Goal: Task Accomplishment & Management: Manage account settings

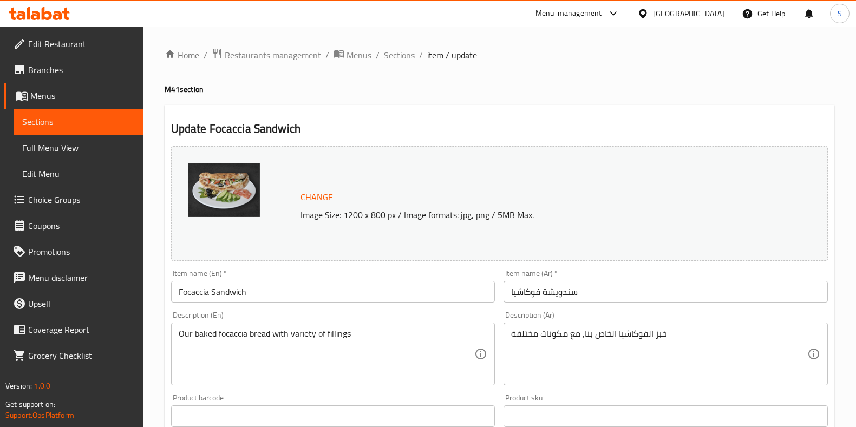
click at [287, 53] on span "Restaurants management" at bounding box center [273, 55] width 96 height 13
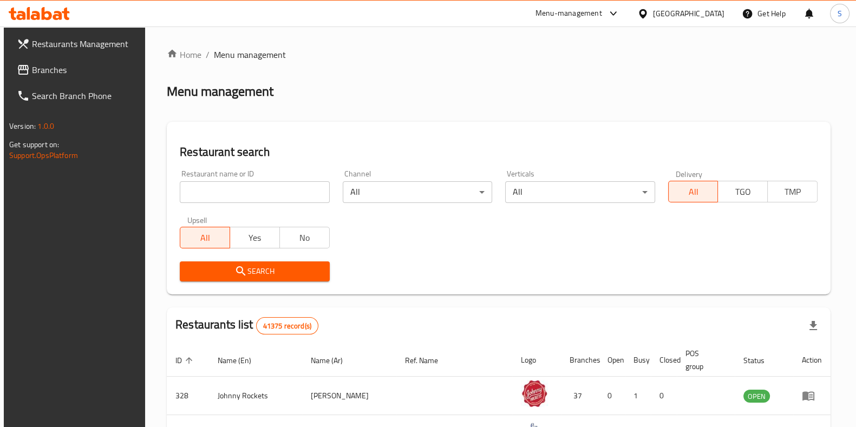
click at [279, 191] on div at bounding box center [428, 213] width 856 height 427
click at [279, 191] on input "search" at bounding box center [254, 192] width 149 height 22
type input "Billionaire Cookies"
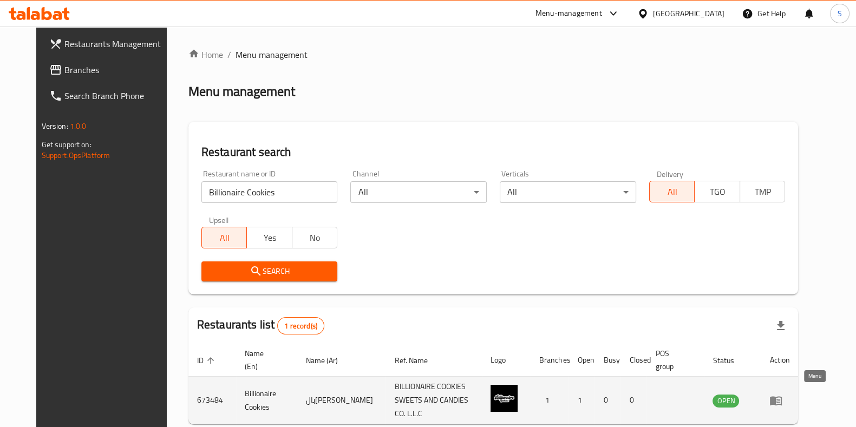
click at [782, 397] on icon "enhanced table" at bounding box center [776, 400] width 12 height 9
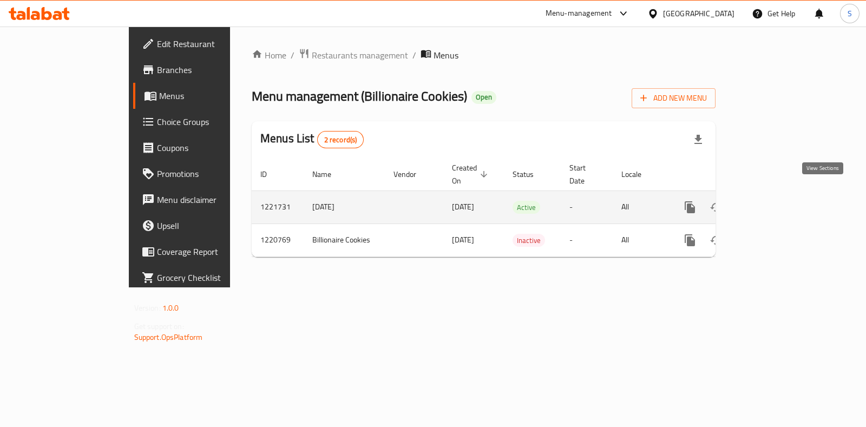
click at [775, 201] on icon "enhanced table" at bounding box center [768, 207] width 13 height 13
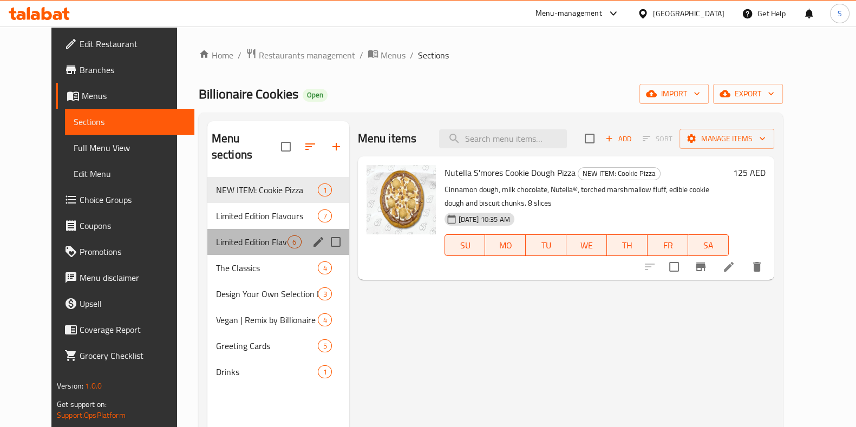
click at [225, 229] on div "Limited Edition Flavours 6" at bounding box center [278, 242] width 142 height 26
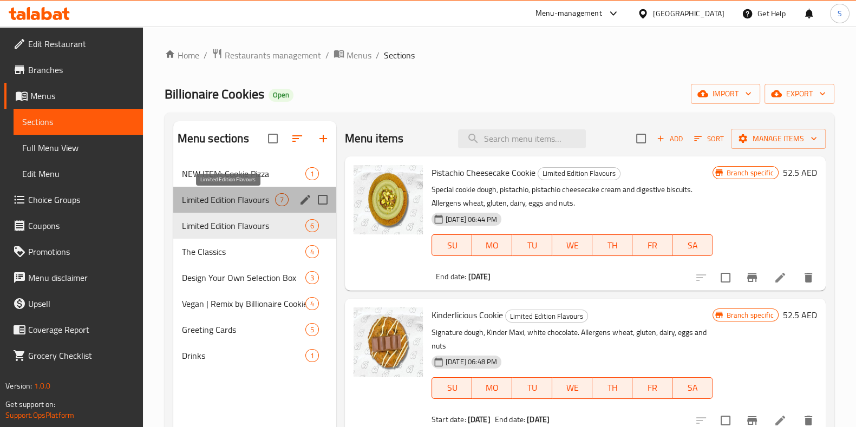
click at [265, 204] on span "Limited Edition Flavours" at bounding box center [228, 199] width 93 height 13
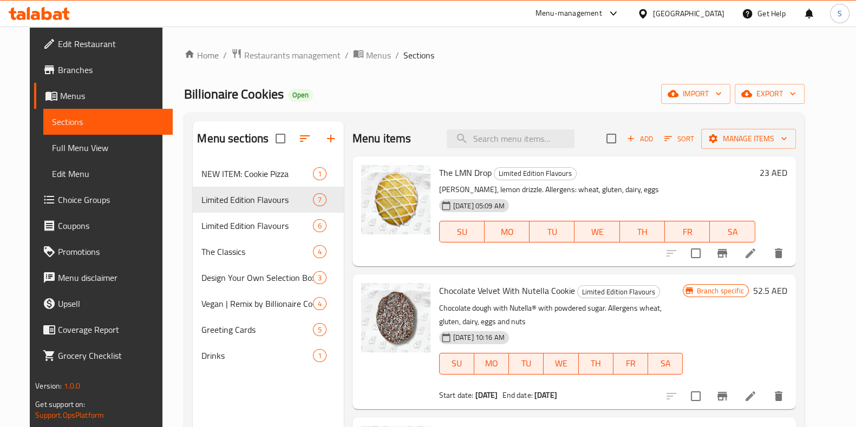
click at [78, 201] on span "Choice Groups" at bounding box center [111, 199] width 106 height 13
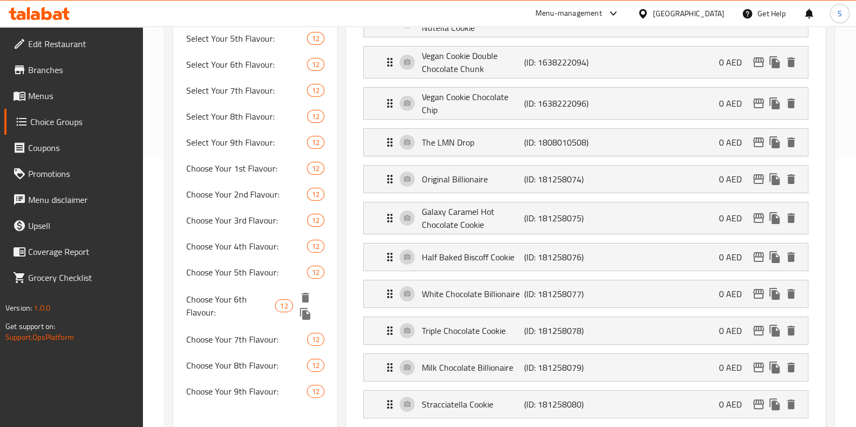
scroll to position [266, 0]
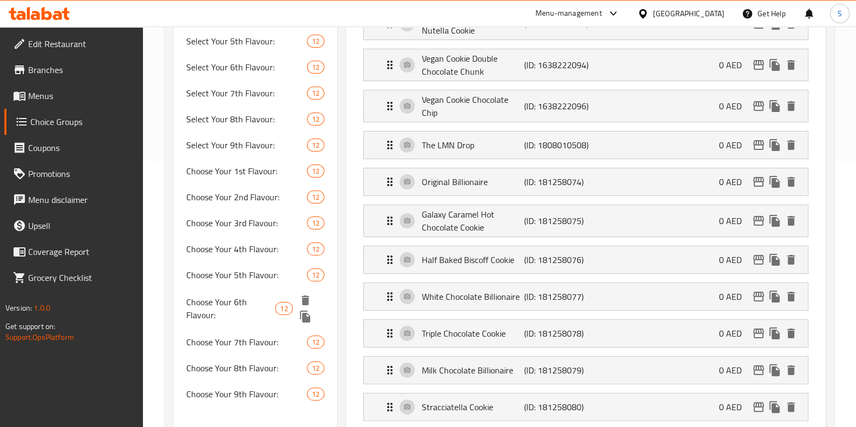
click at [250, 308] on span "Choose Your 6th Flavour:" at bounding box center [230, 309] width 89 height 26
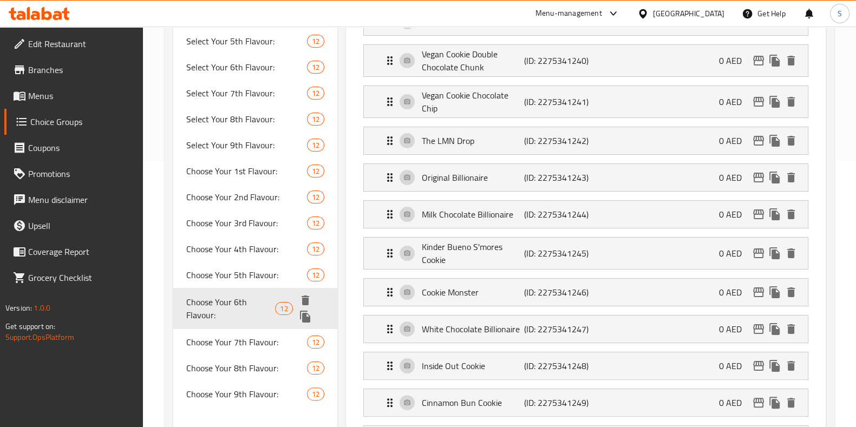
type input "Choose Your 6th Flavour:"
type input "اختر نكهتك السادسة:"
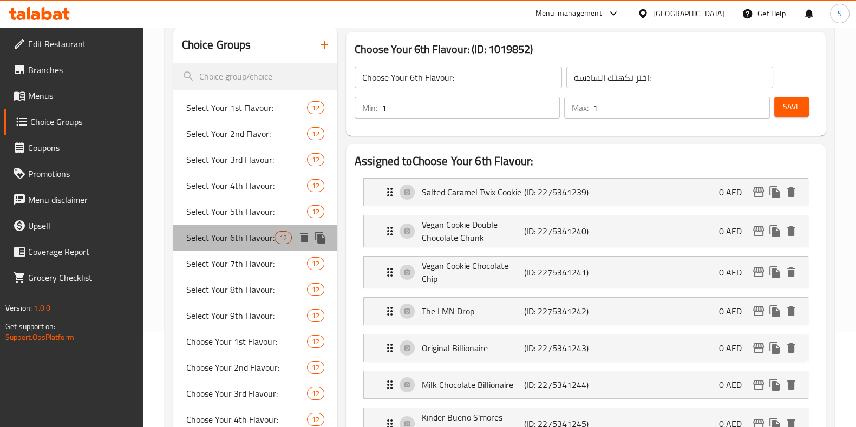
click at [224, 239] on span "Select Your 6th Flavour:" at bounding box center [230, 237] width 88 height 13
type input "Select Your 6th Flavour:"
type input "اختر النكهة السادسة:"
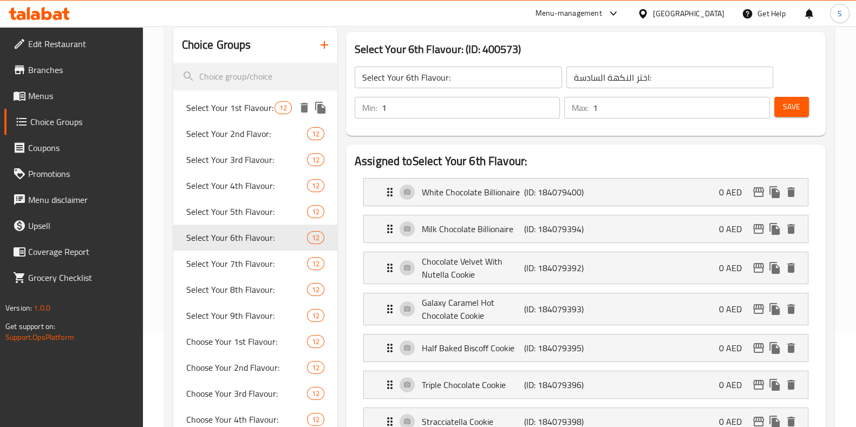
click at [225, 108] on span "Select Your 1st Flavour:" at bounding box center [230, 107] width 88 height 13
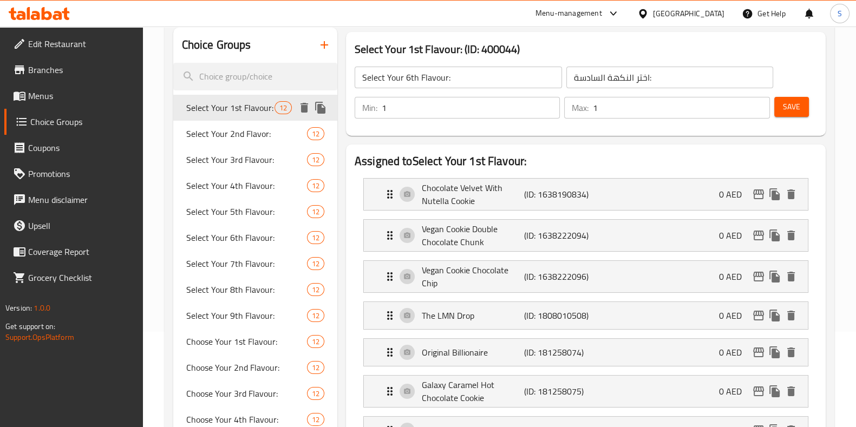
type input "Select Your 1st Flavour:"
type input "اختر النكهة الاولي:"
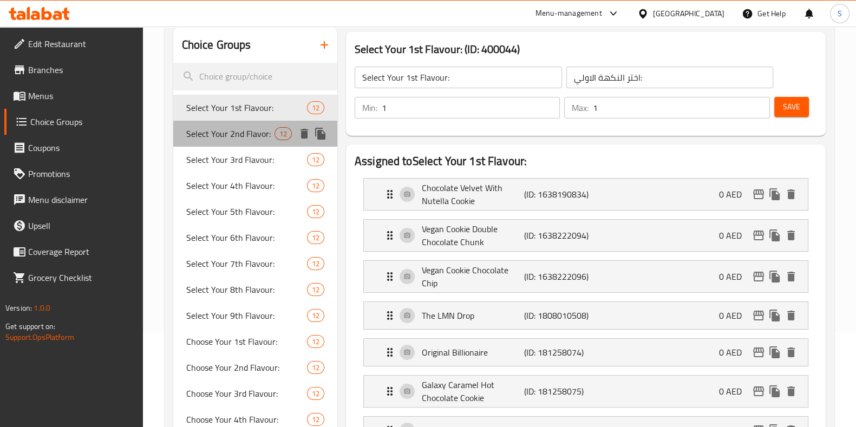
click at [224, 129] on span "Select Your 2nd Flavor:" at bounding box center [230, 133] width 88 height 13
type input "Select Your 2nd Flavor:"
type input "حدد النكهة الثانية الخاصة بك:"
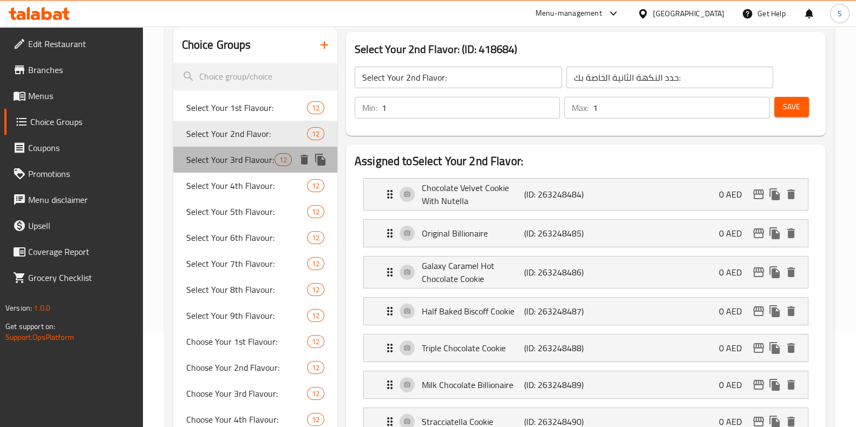
click at [222, 159] on span "Select Your 3rd Flavour:" at bounding box center [230, 159] width 88 height 13
type input "Select Your 3rd Flavour:"
type input "اختر نكهتك الثالثة:"
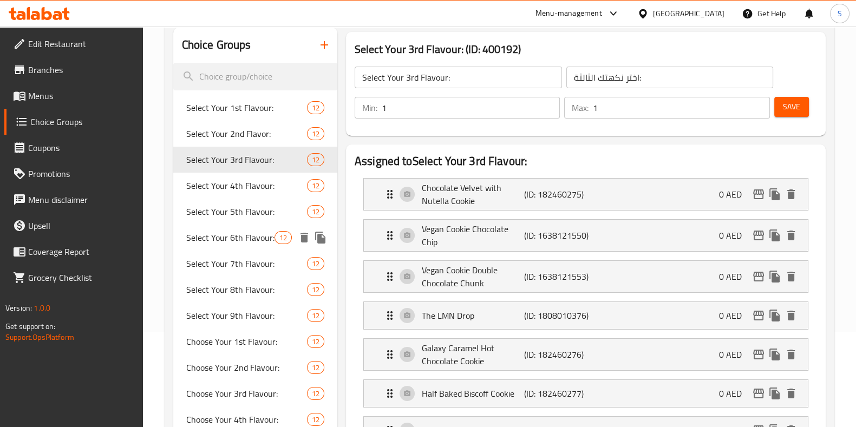
click at [214, 244] on span "Select Your 6th Flavour:" at bounding box center [230, 237] width 88 height 13
type input "Select Your 6th Flavour:"
type input "اختر النكهة السادسة:"
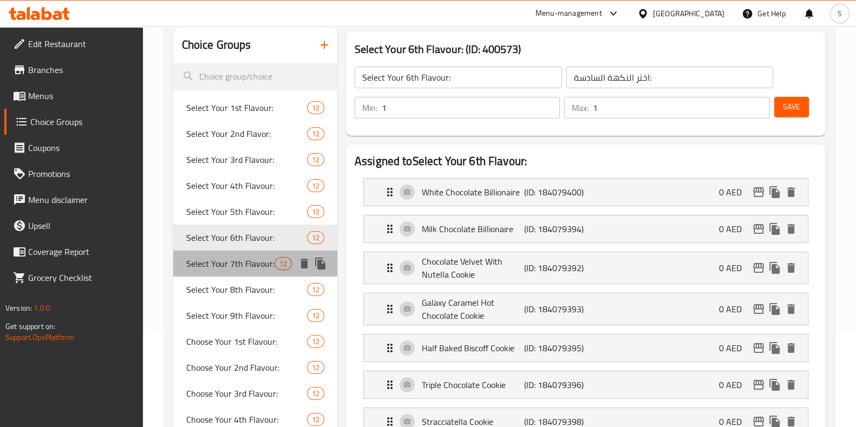
click at [220, 258] on span "Select Your 7th Flavour:" at bounding box center [230, 263] width 88 height 13
type input "Select Your 7th Flavour:"
type input "اختر نكهتك السابعة:"
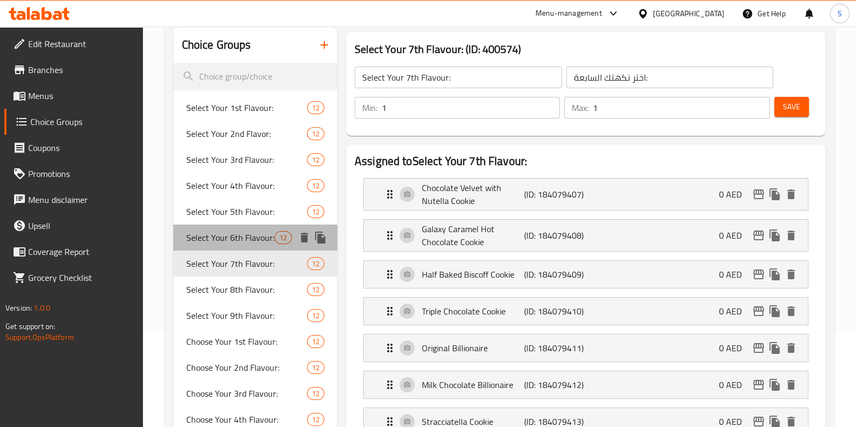
click at [225, 231] on span "Select Your 6th Flavour:" at bounding box center [230, 237] width 88 height 13
type input "Select Your 6th Flavour:"
type input "اختر النكهة السادسة:"
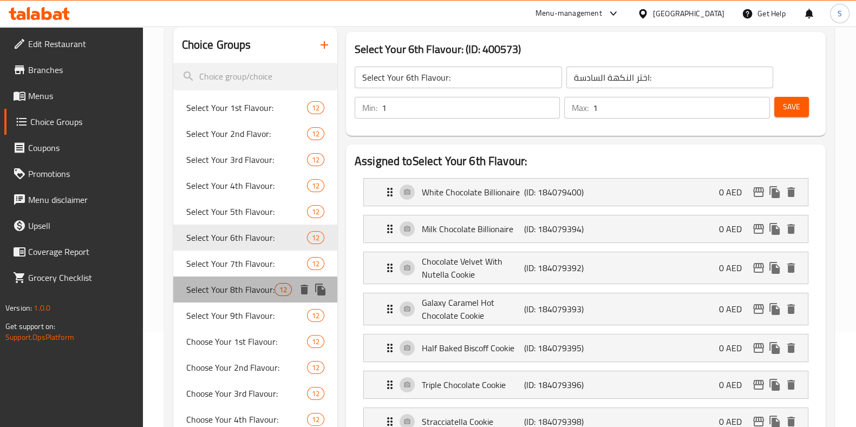
click at [231, 285] on span "Select Your 8th Flavour:" at bounding box center [230, 289] width 88 height 13
type input "Select Your 8th Flavour:"
type input "اختر نكهتك الثامنة:"
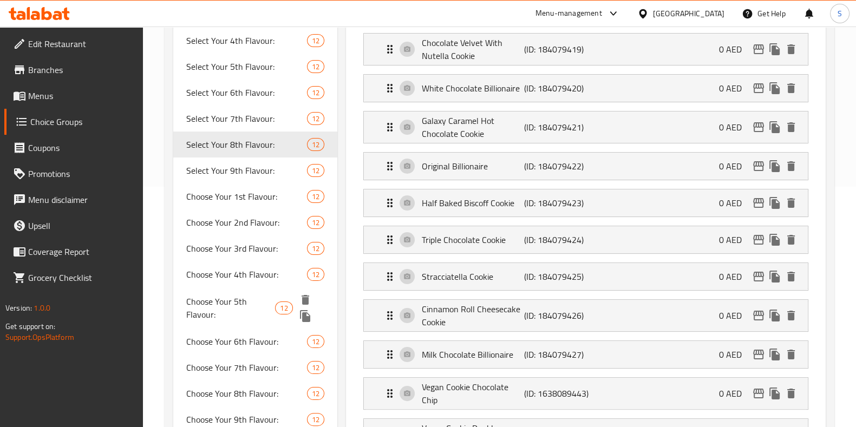
scroll to position [423, 0]
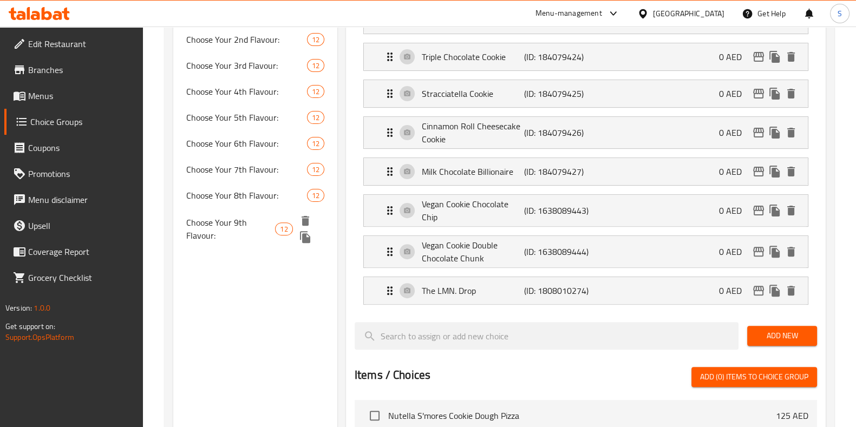
click at [232, 220] on span "Choose Your 9th Flavour:" at bounding box center [230, 229] width 89 height 26
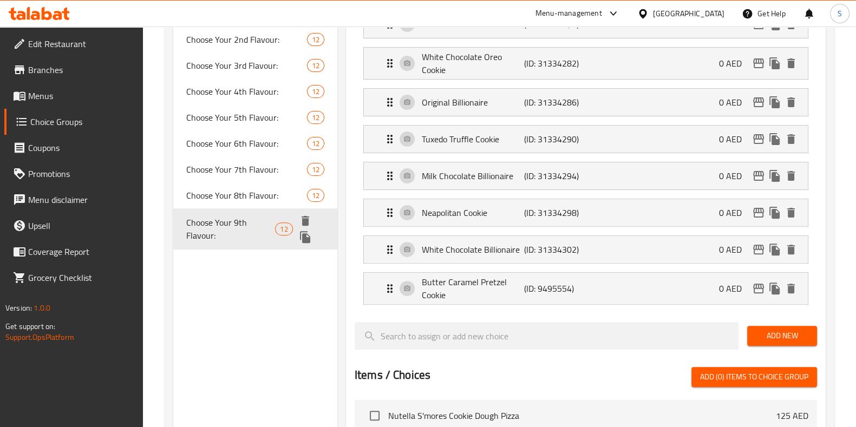
type input "Choose Your 9th Flavour:"
type input "اختر نكهتك التاسعة:"
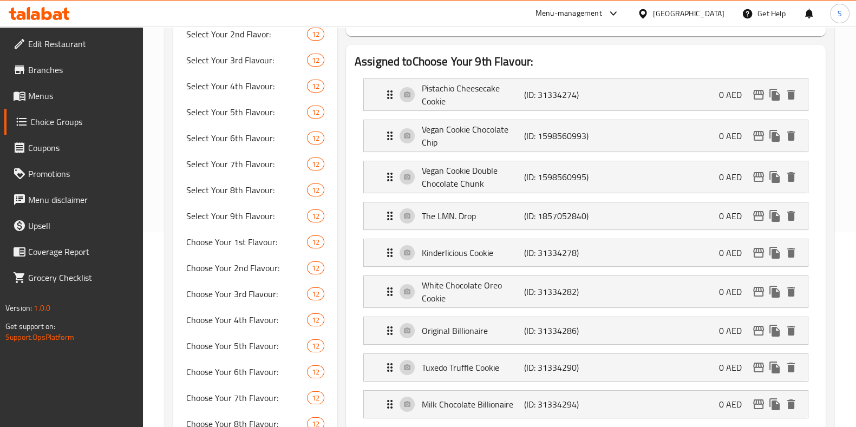
scroll to position [102, 0]
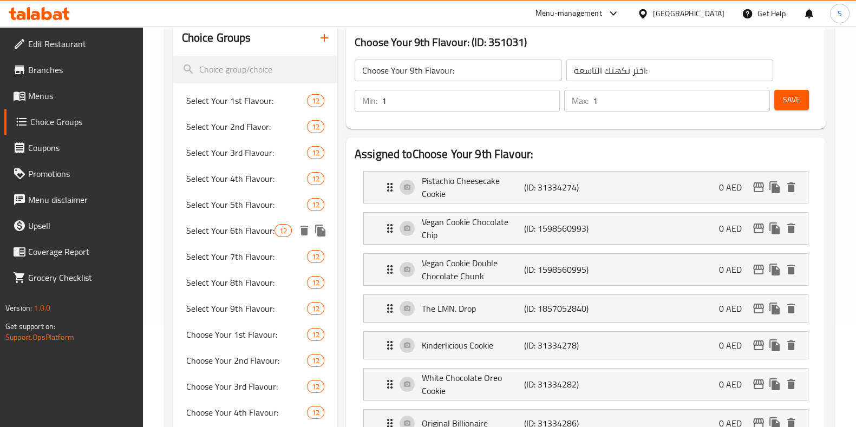
click at [227, 231] on span "Select Your 6th Flavour:" at bounding box center [230, 230] width 88 height 13
type input "Select Your 6th Flavour:"
type input "اختر النكهة السادسة:"
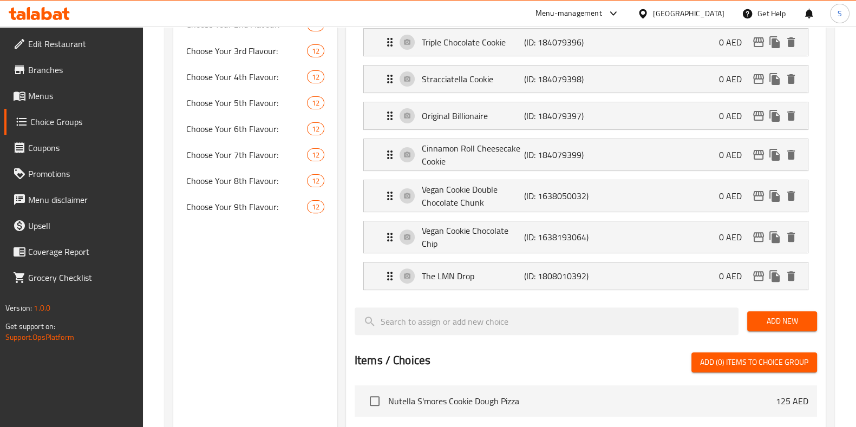
scroll to position [440, 0]
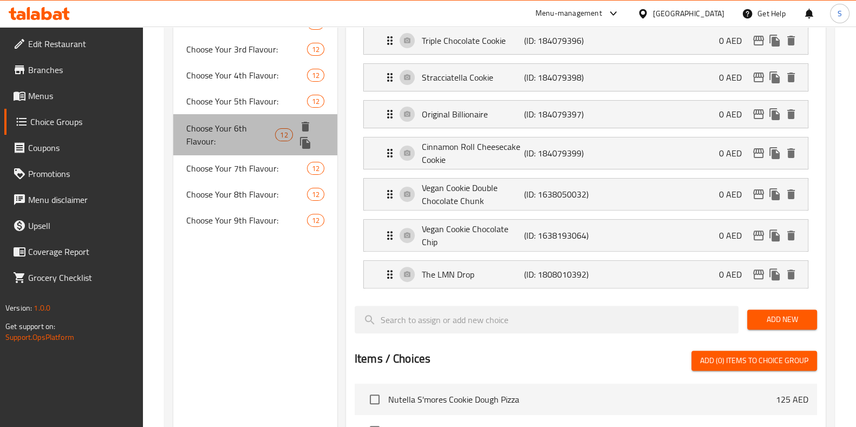
click at [237, 133] on span "Choose Your 6th Flavour:" at bounding box center [230, 135] width 89 height 26
type input "Choose Your 6th Flavour:"
type input "اختر نكهتك السادسة:"
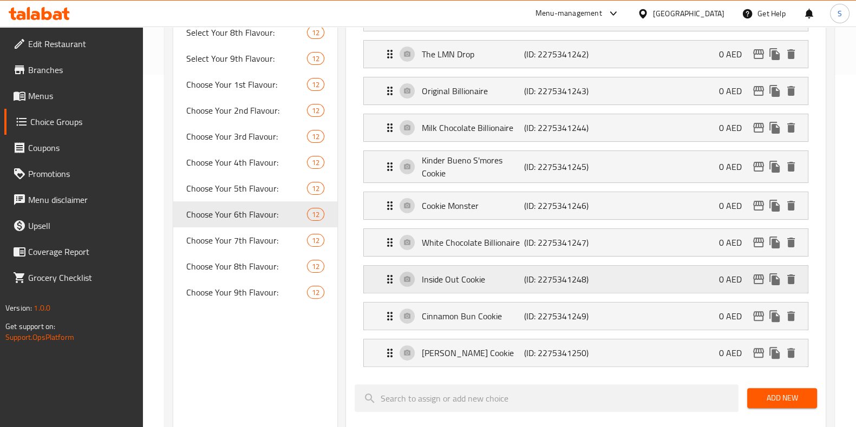
scroll to position [352, 0]
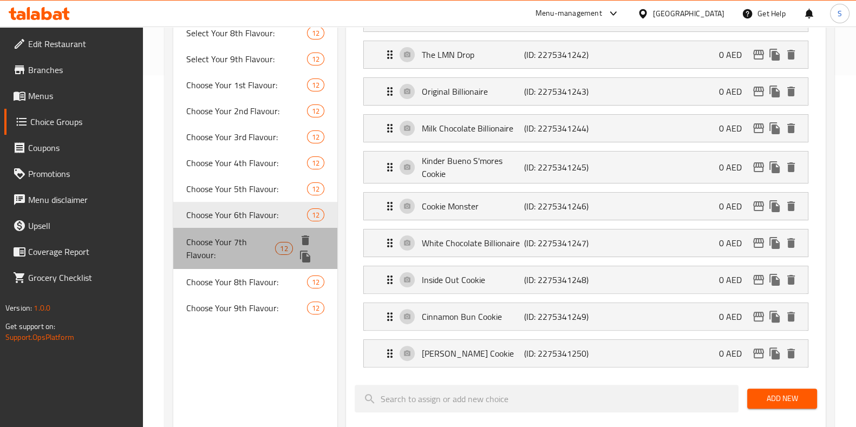
click at [255, 249] on span "Choose Your 7th Flavour:" at bounding box center [230, 249] width 89 height 26
type input "Choose Your 7th Flavour:"
type input "اختر نكهتك السابعة:"
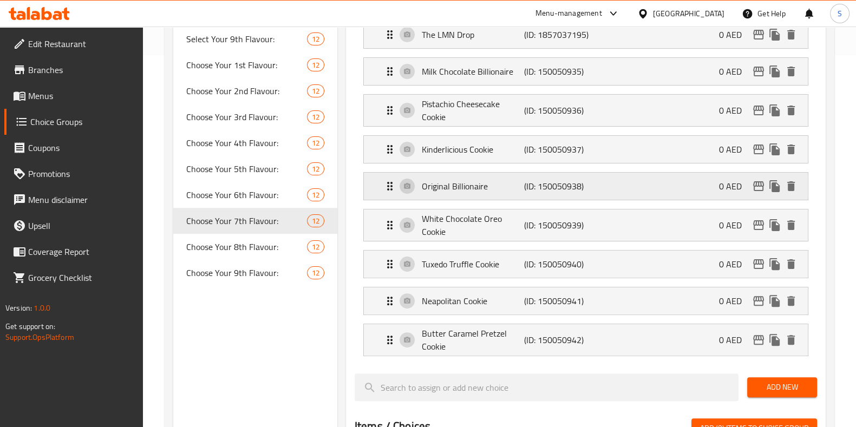
scroll to position [371, 0]
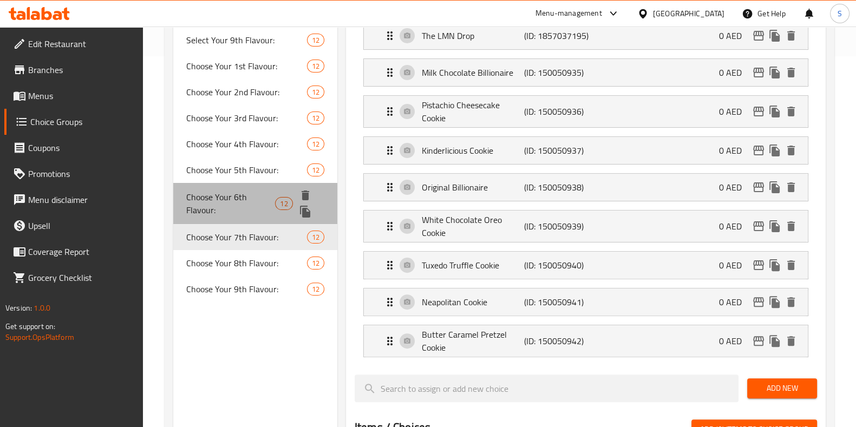
click at [257, 201] on span "Choose Your 6th Flavour:" at bounding box center [230, 204] width 89 height 26
type input "Choose Your 6th Flavour:"
type input "اختر نكهتك السادسة:"
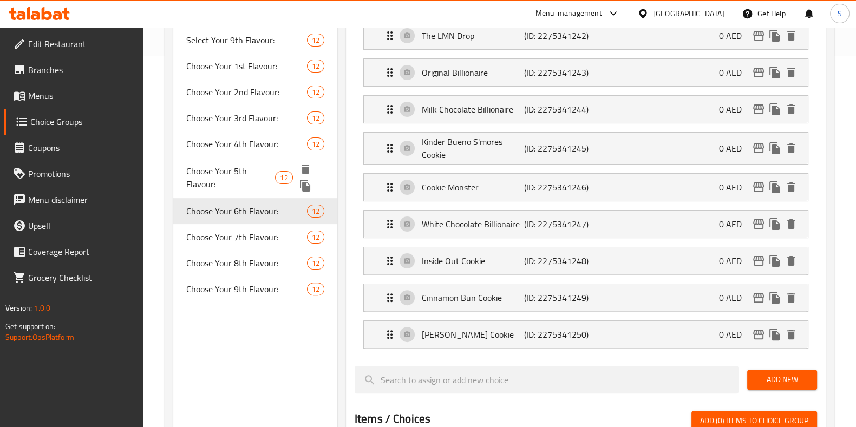
drag, startPoint x: 253, startPoint y: 175, endPoint x: 262, endPoint y: 181, distance: 10.2
click at [255, 176] on span "Choose Your 5th Flavour:" at bounding box center [230, 178] width 89 height 26
type input "Choose Your 5th Flavour:"
type input "اختر نكهتك الخامسة:"
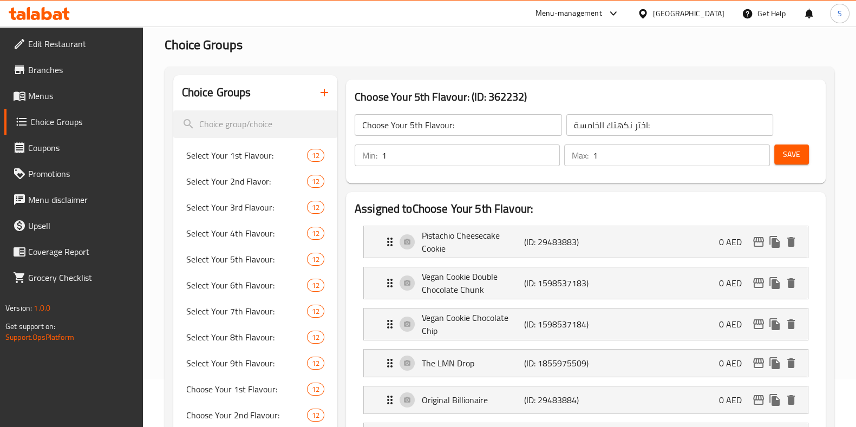
scroll to position [135, 0]
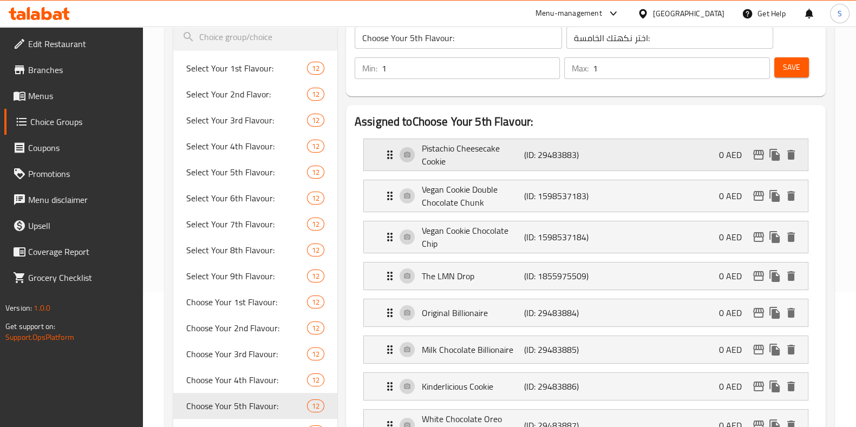
click at [471, 158] on p "Pistachio Cheesecake Cookie" at bounding box center [473, 155] width 102 height 26
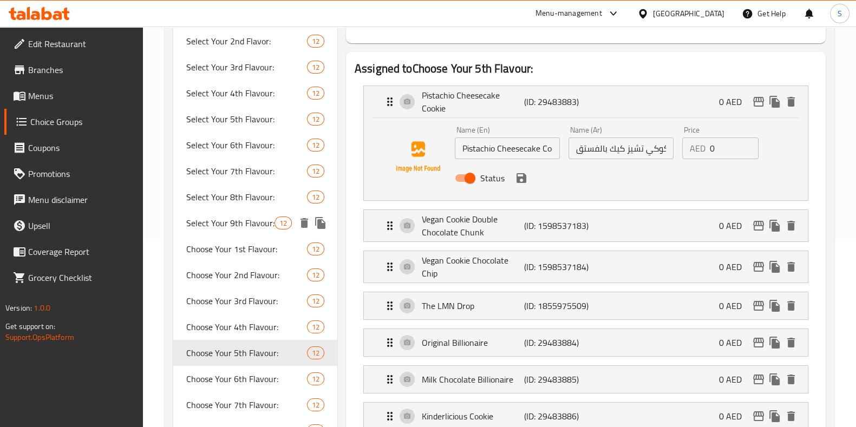
scroll to position [270, 0]
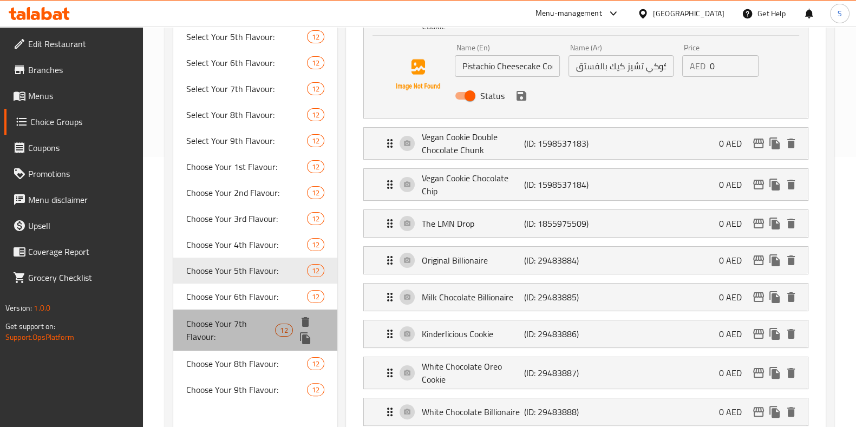
click at [227, 343] on div "Choose Your 7th Flavour: 12" at bounding box center [255, 330] width 164 height 41
type input "Choose Your 7th Flavour:"
type input "اختر نكهتك السابعة:"
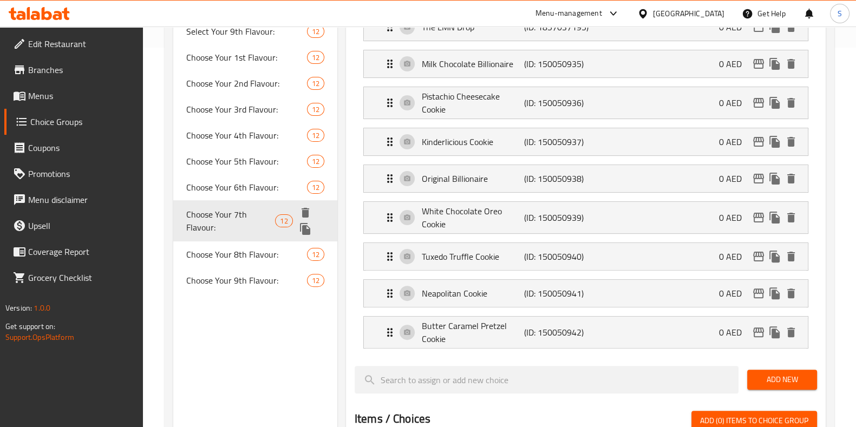
scroll to position [406, 0]
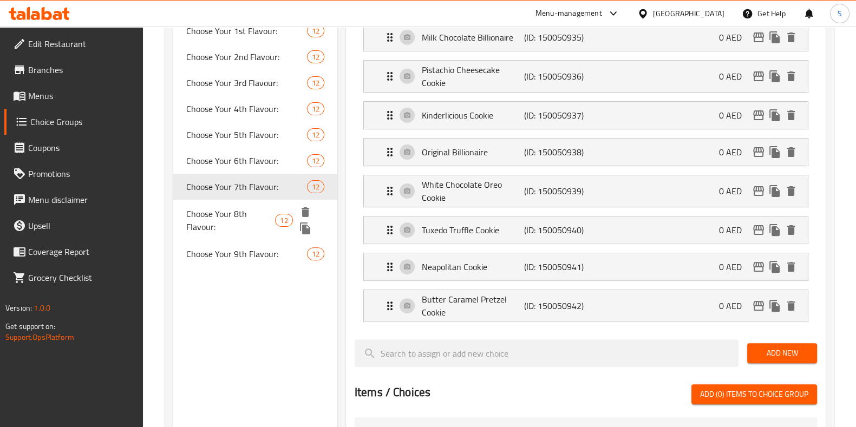
click at [230, 210] on span "Choose Your 8th Flavour:" at bounding box center [230, 220] width 89 height 26
type input "Choose Your 8th Flavour:"
type input "اختر نكهتك الثامنة:"
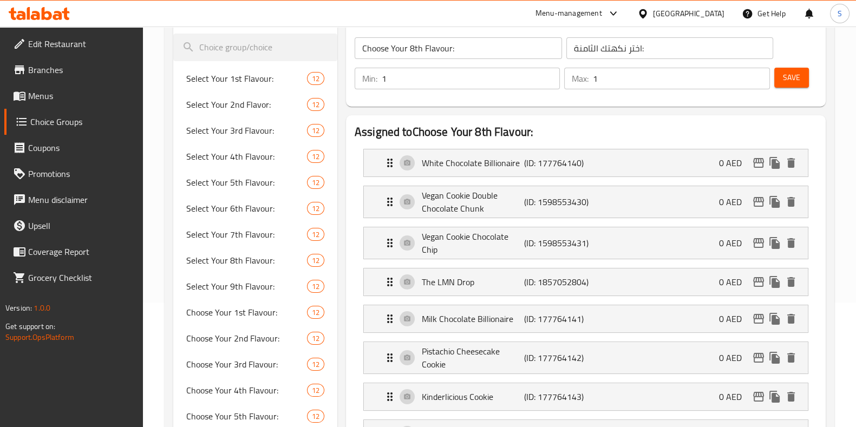
scroll to position [135, 0]
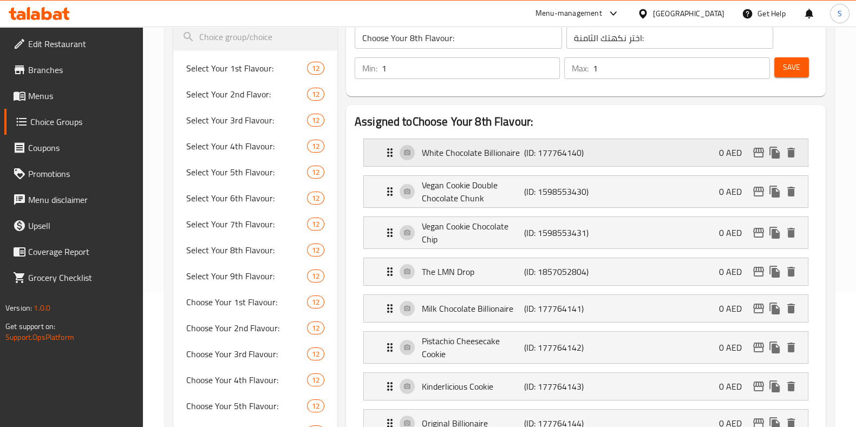
click at [525, 152] on p "(ID: 177764140)" at bounding box center [558, 152] width 68 height 13
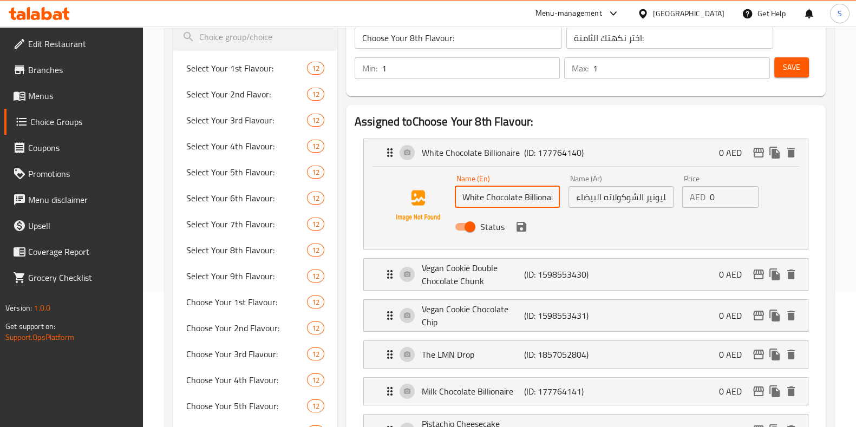
click at [532, 200] on input "White Chocolate Billionaire" at bounding box center [507, 197] width 105 height 22
click at [634, 193] on input "بليونير الشوكولاته البيضاء" at bounding box center [621, 197] width 105 height 22
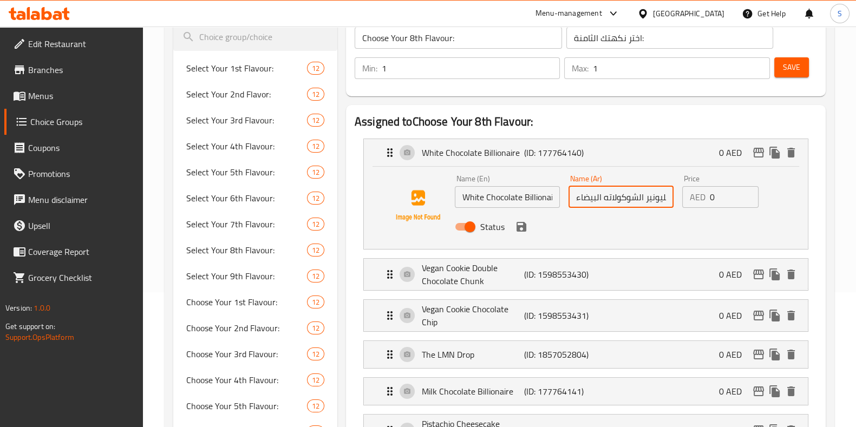
click at [634, 193] on input "بليونير الشوكولاته البيضاء" at bounding box center [621, 197] width 105 height 22
click at [504, 194] on input "White Chocolate Billionaire" at bounding box center [507, 197] width 105 height 22
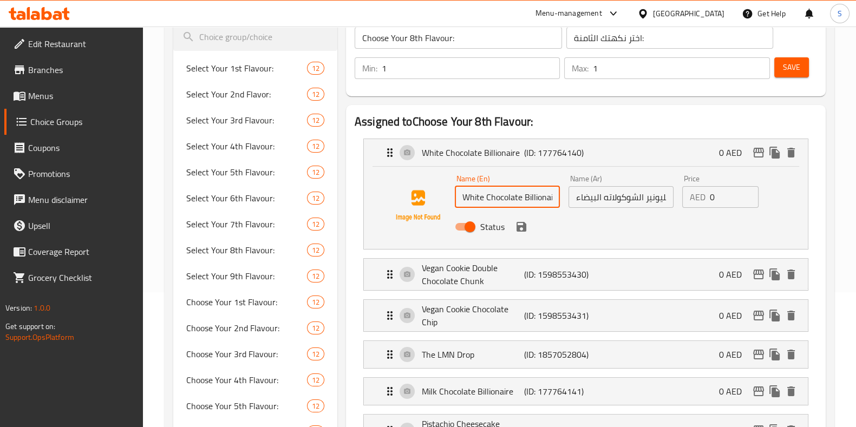
click at [504, 194] on input "White Chocolate Billionaire" at bounding box center [507, 197] width 105 height 22
click at [504, 196] on input "White Chocolate Billionaire" at bounding box center [507, 197] width 105 height 22
click at [601, 195] on input "بليونير الشوكولاته البيضاء" at bounding box center [621, 197] width 105 height 22
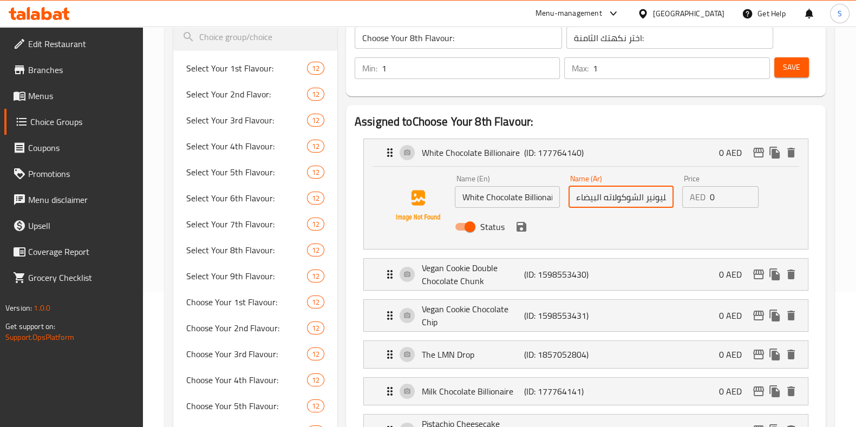
click at [601, 195] on input "بليونير الشوكولاته البيضاء" at bounding box center [621, 197] width 105 height 22
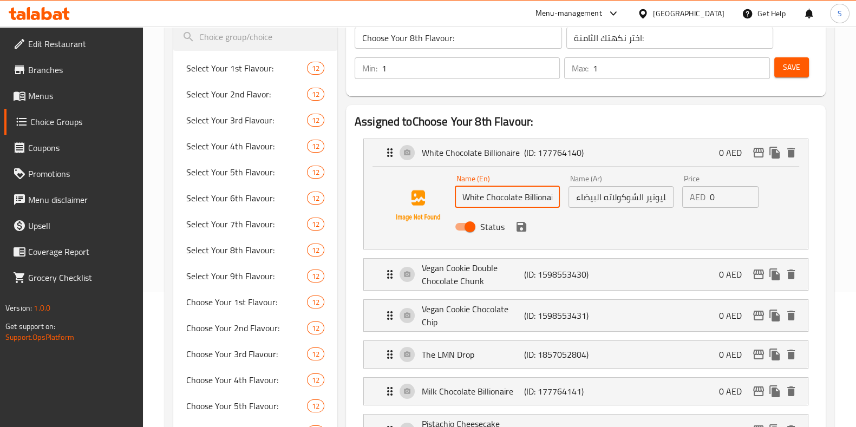
click at [496, 193] on input "White Chocolate Billionaire" at bounding box center [507, 197] width 105 height 22
click at [578, 205] on input "بليونير الشوكولاته البيضاء" at bounding box center [621, 197] width 105 height 22
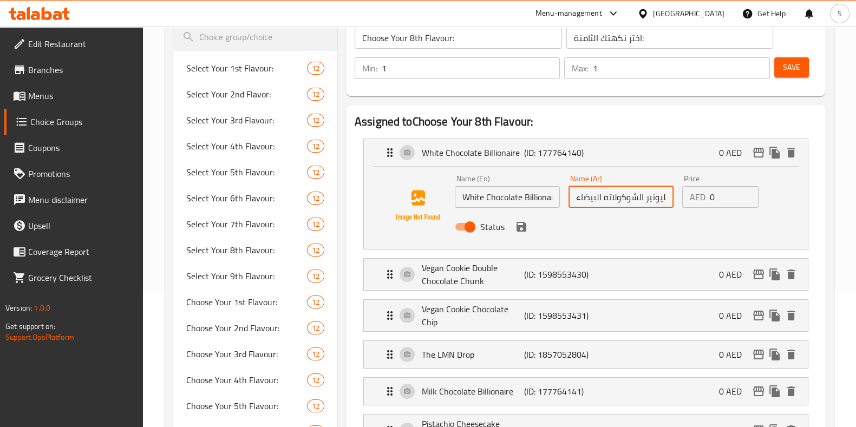
click at [578, 201] on input "بليونير الشوكولاته البيضاء" at bounding box center [621, 197] width 105 height 22
click at [577, 201] on input "بليونير الشوكولاته البيضاء" at bounding box center [621, 197] width 105 height 22
click at [580, 202] on input "بليونير الشوكولاته البيضاء" at bounding box center [621, 197] width 105 height 22
click at [580, 201] on input "بليونير الشوكولاته البيضاء" at bounding box center [621, 197] width 105 height 22
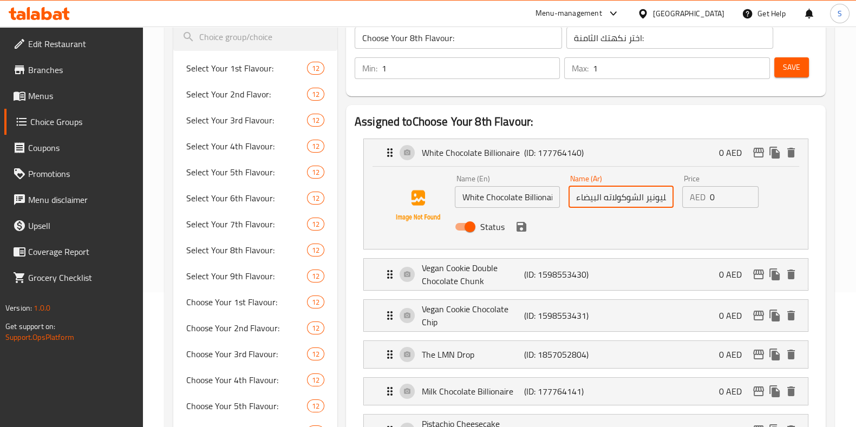
click at [581, 201] on input "بليونير الشوكولاته البيضاء" at bounding box center [621, 197] width 105 height 22
click at [489, 154] on p "White Chocolate Billionaire" at bounding box center [473, 152] width 102 height 13
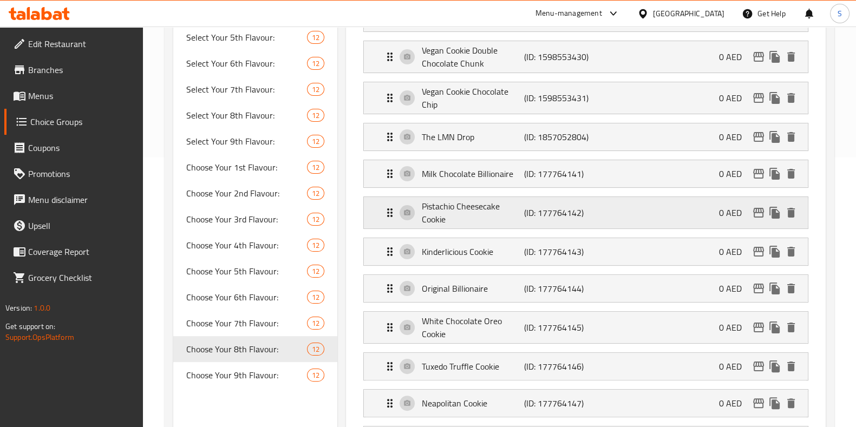
scroll to position [270, 0]
click at [452, 223] on p "Pistachio Cheesecake Cookie" at bounding box center [473, 212] width 102 height 26
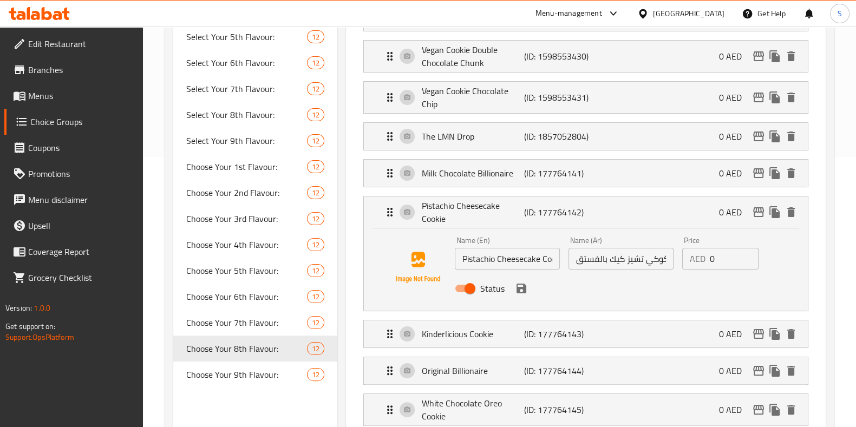
click at [532, 263] on input "Pistachio Cheesecake Cookie" at bounding box center [507, 259] width 105 height 22
click at [584, 257] on input "كوكي تشيز كيك بالفستق" at bounding box center [621, 259] width 105 height 22
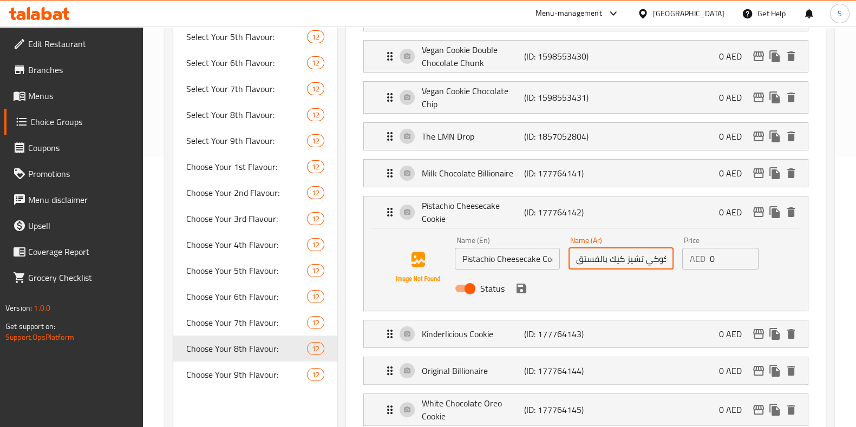
click at [584, 257] on input "كوكي تشيز كيك بالفستق" at bounding box center [621, 259] width 105 height 22
click at [483, 219] on p "Pistachio Cheesecake Cookie" at bounding box center [473, 212] width 102 height 26
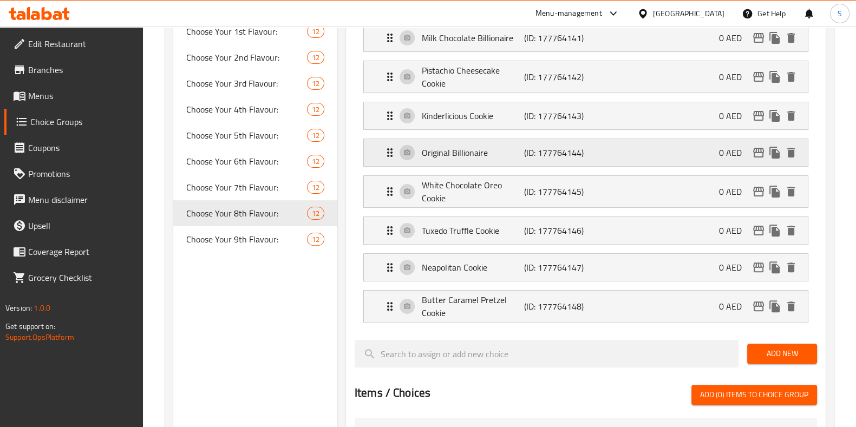
scroll to position [406, 0]
click at [479, 112] on p "Kinderlicious Cookie" at bounding box center [473, 115] width 102 height 13
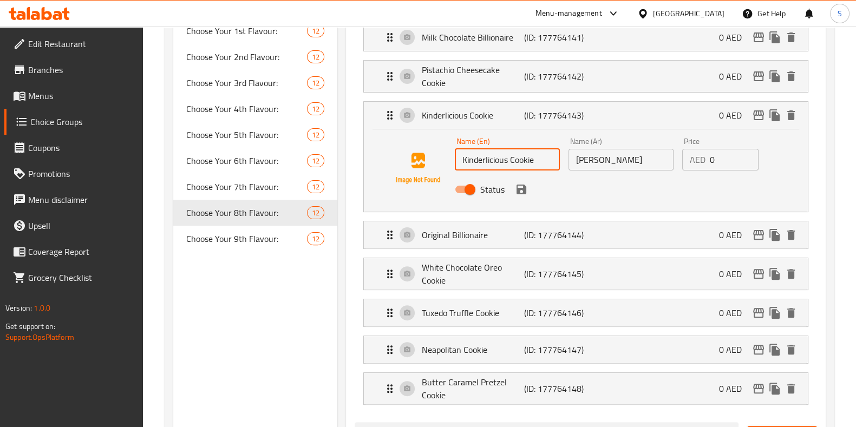
drag, startPoint x: 520, startPoint y: 159, endPoint x: 457, endPoint y: 161, distance: 63.4
click at [457, 161] on input "Kinderlicious Cookie" at bounding box center [507, 160] width 105 height 22
drag, startPoint x: 651, startPoint y: 157, endPoint x: 595, endPoint y: 165, distance: 57.0
click at [574, 155] on input "[PERSON_NAME]" at bounding box center [621, 160] width 105 height 22
click at [471, 103] on div "Kinderlicious Cookie (ID: 177764143) 0 AED" at bounding box center [589, 115] width 412 height 27
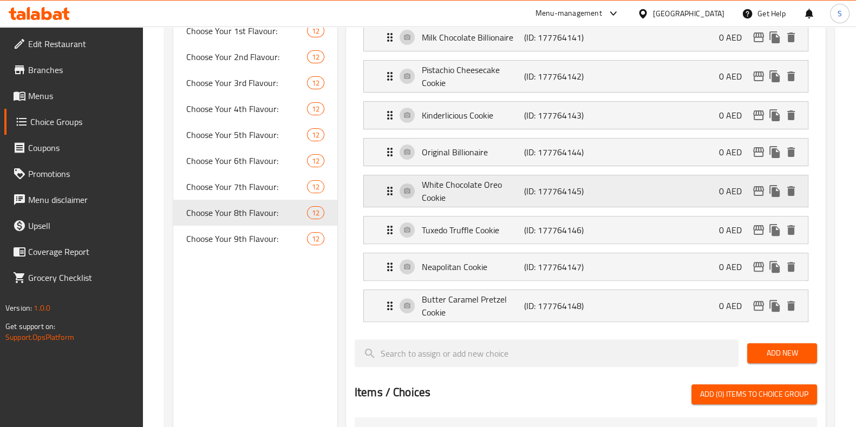
click at [528, 190] on p "(ID: 177764145)" at bounding box center [558, 191] width 68 height 13
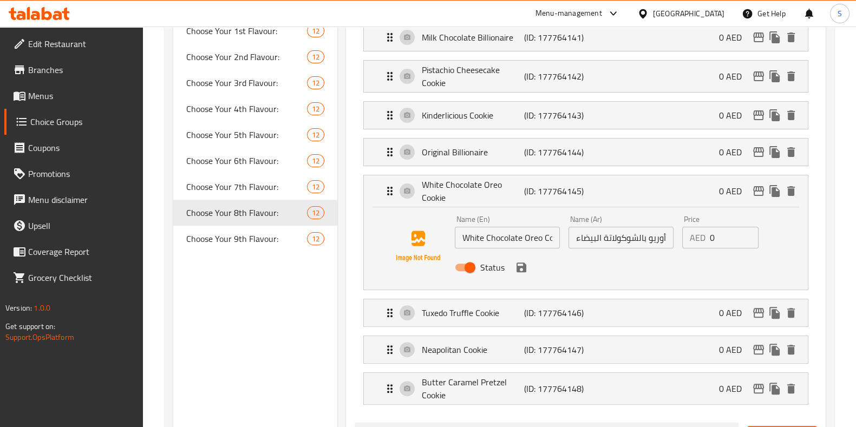
click at [544, 239] on input "White Chocolate Oreo Cookie" at bounding box center [507, 238] width 105 height 22
click at [544, 238] on input "White Chocolate Oreo Cookie" at bounding box center [507, 238] width 105 height 22
click at [472, 236] on input "White Chocolate Oreo Cookie" at bounding box center [507, 238] width 105 height 22
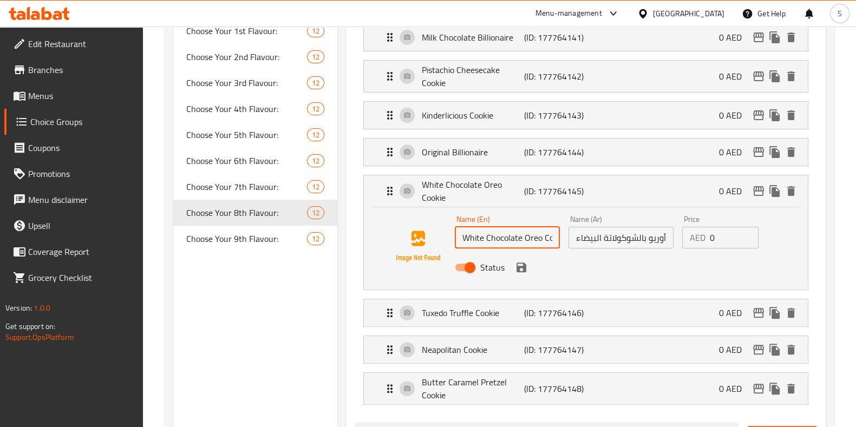
click at [472, 236] on input "White Chocolate Oreo Cookie" at bounding box center [507, 238] width 105 height 22
click at [473, 234] on input "White Chocolate Oreo Cookie" at bounding box center [507, 238] width 105 height 22
click at [626, 236] on input "كوكي أوريو بالشوكولاتة البيضاء" at bounding box center [621, 238] width 105 height 22
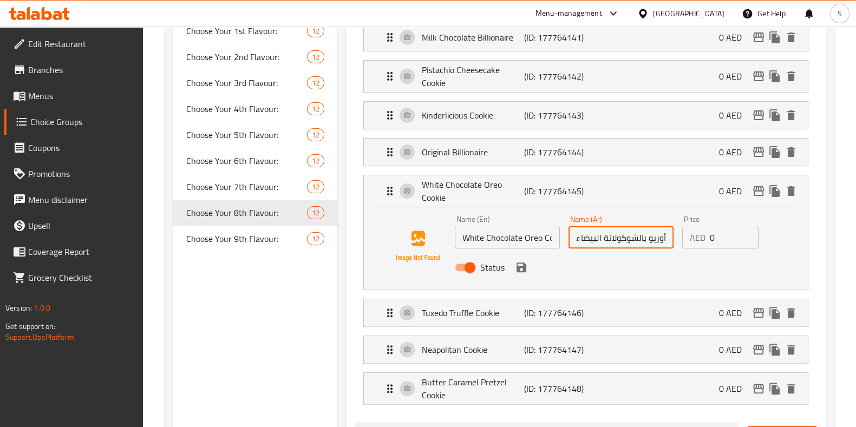
click at [625, 235] on input "كوكي أوريو بالشوكولاتة البيضاء" at bounding box center [621, 238] width 105 height 22
click at [466, 188] on p "White Chocolate Oreo Cookie" at bounding box center [473, 191] width 102 height 26
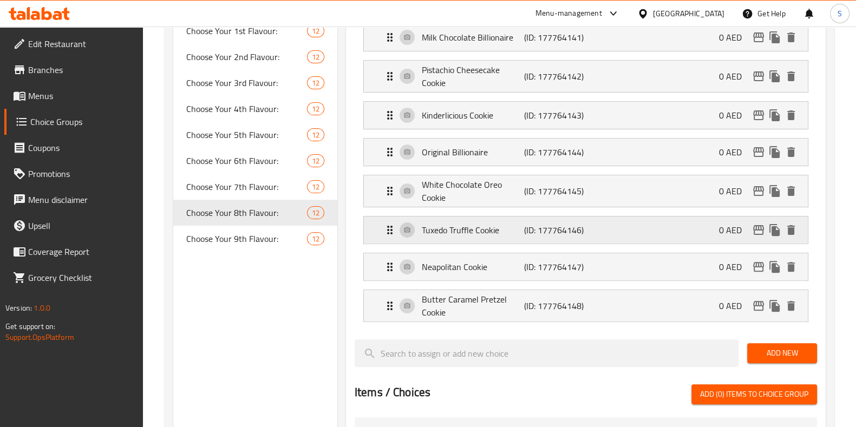
click at [473, 239] on div "Tuxedo Truffle Cookie (ID: 177764146) 0 AED" at bounding box center [589, 230] width 412 height 27
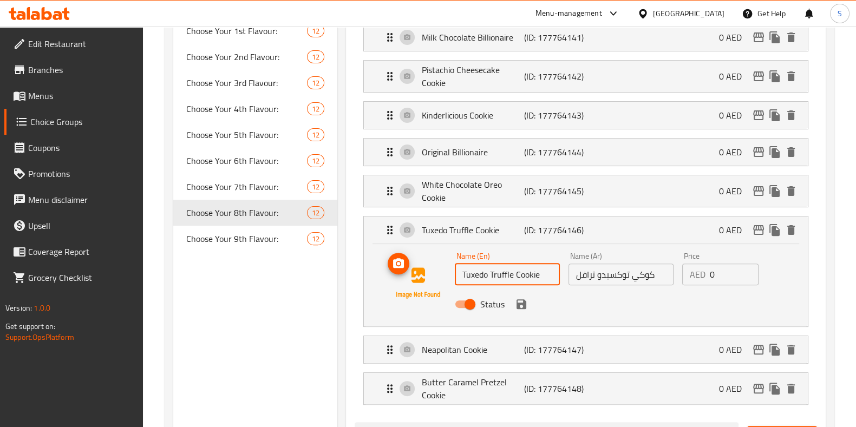
drag, startPoint x: 537, startPoint y: 272, endPoint x: 438, endPoint y: 276, distance: 99.2
click at [438, 276] on div "Name (En) Tuxedo Truffle Cookie Name (En) Name (Ar) كوكي توكسيدو ترافل Name (Ar…" at bounding box center [585, 283] width 409 height 74
click at [544, 275] on input "Tuxedo Truffle Cookie" at bounding box center [507, 275] width 105 height 22
click at [543, 273] on input "Tuxedo Truffle Cookie" at bounding box center [507, 275] width 105 height 22
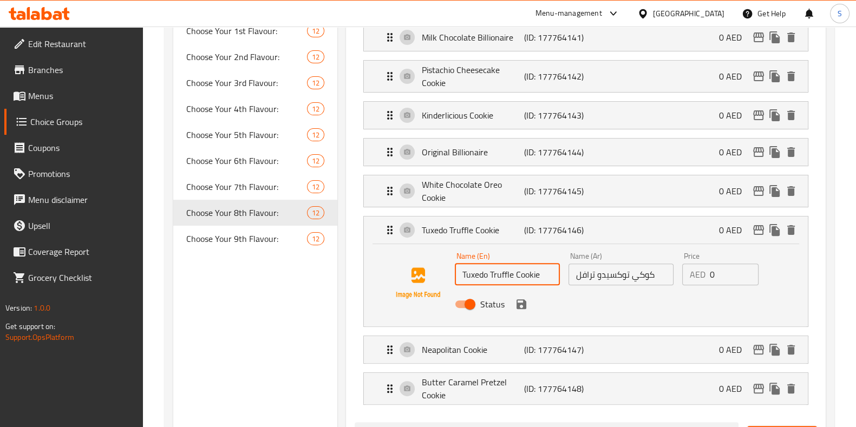
click at [543, 273] on input "Tuxedo Truffle Cookie" at bounding box center [507, 275] width 105 height 22
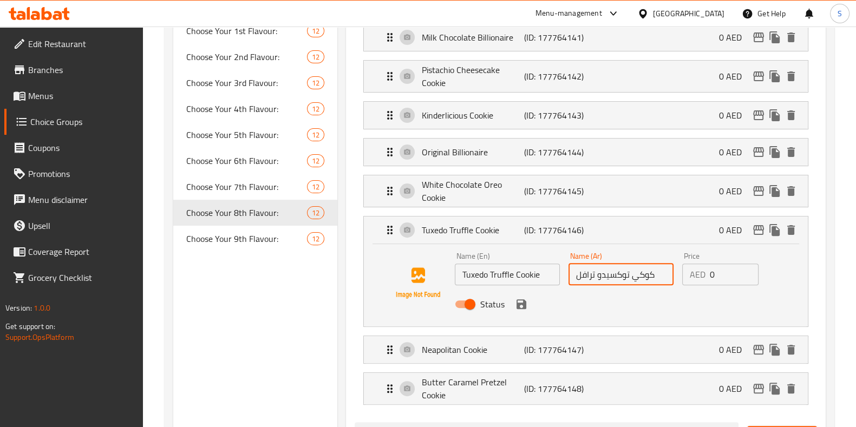
click at [657, 276] on input "كوكي توكسيدو ترافل" at bounding box center [621, 275] width 105 height 22
click at [656, 275] on input "كوكي توكسيدو ترافل" at bounding box center [621, 275] width 105 height 22
click at [446, 228] on p "Tuxedo Truffle Cookie" at bounding box center [473, 230] width 102 height 13
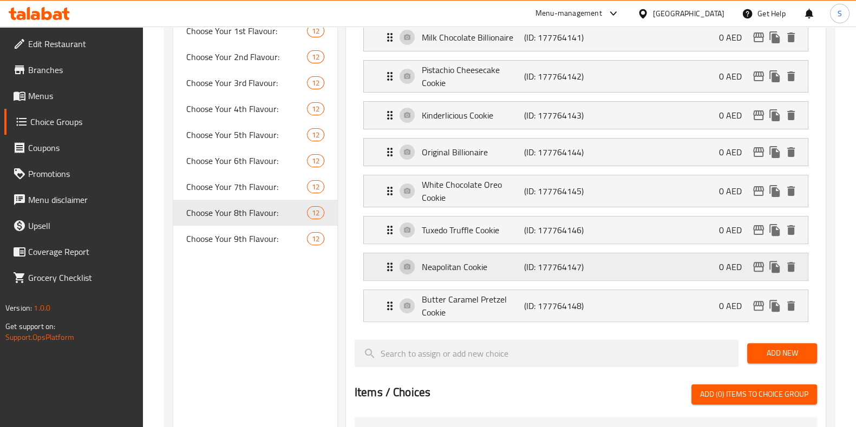
click at [448, 271] on p "Neapolitan Cookie" at bounding box center [473, 266] width 102 height 13
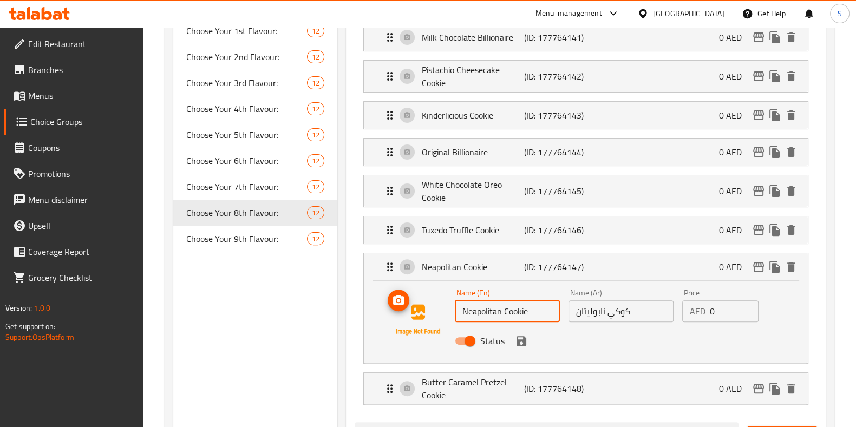
drag, startPoint x: 533, startPoint y: 307, endPoint x: 428, endPoint y: 312, distance: 105.7
click at [428, 312] on div "Name (En) Neapolitan Cookie Name (En) Name (Ar) كوكي نابوليتان Name (Ar) Price …" at bounding box center [585, 320] width 409 height 74
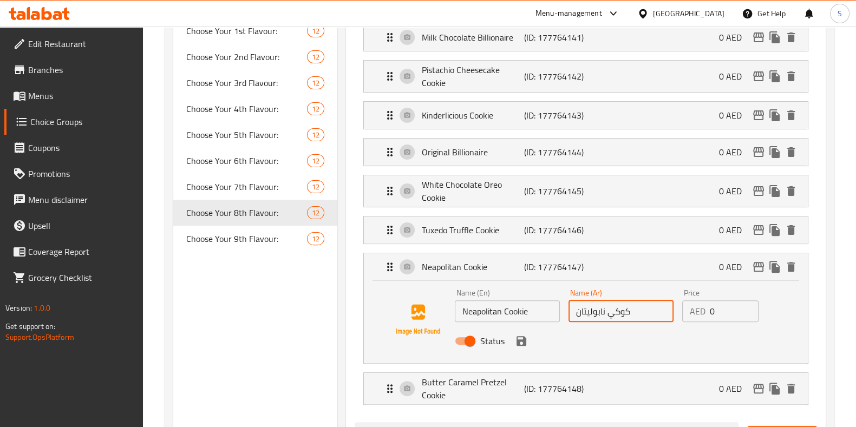
drag, startPoint x: 642, startPoint y: 307, endPoint x: 550, endPoint y: 315, distance: 92.9
click at [550, 315] on div "Name (En) Neapolitan Cookie Name (En) Name (Ar) كوكي نابوليتان Name (Ar) Price …" at bounding box center [621, 320] width 341 height 71
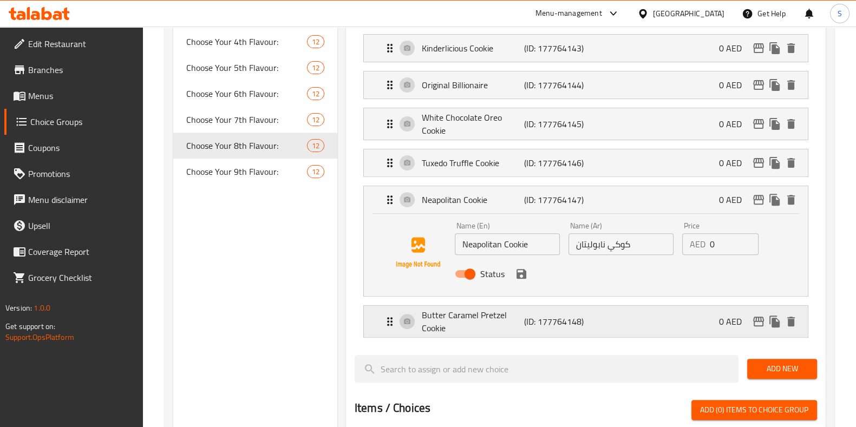
click at [459, 325] on p "Butter Caramel Pretzel Cookie" at bounding box center [473, 322] width 102 height 26
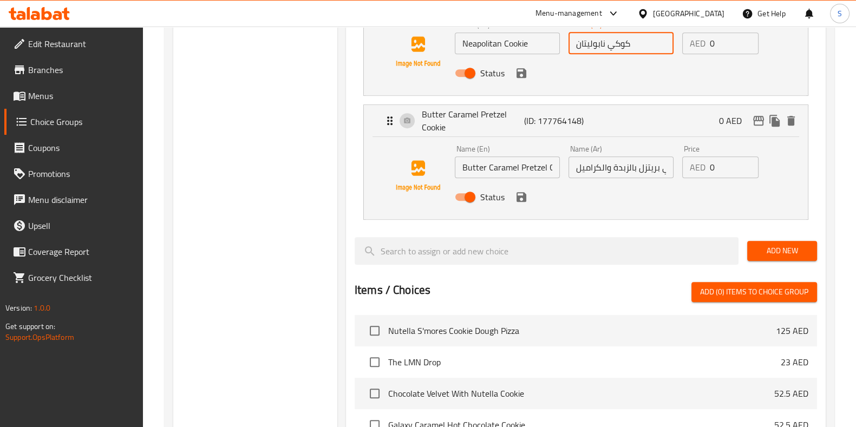
scroll to position [677, 0]
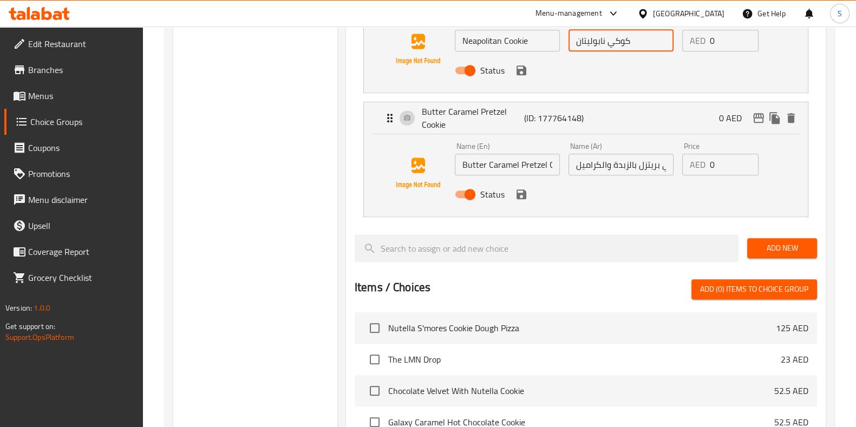
click at [503, 167] on input "Butter Caramel Pretzel Cookie" at bounding box center [507, 165] width 105 height 22
click at [506, 162] on input "Butter Caramel Pretzel Cookie" at bounding box center [507, 165] width 105 height 22
click at [504, 166] on input "Butter Caramel Pretzel Cookie" at bounding box center [507, 165] width 105 height 22
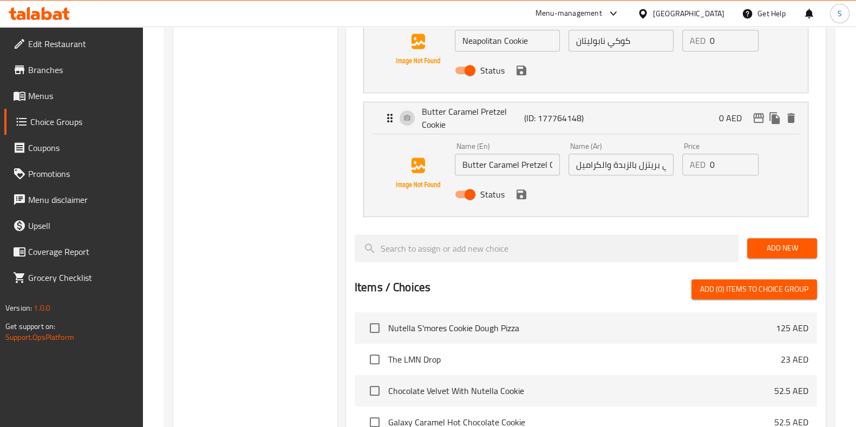
click at [607, 169] on input "كوكي بريتزل بالزبدة والكراميل" at bounding box center [621, 165] width 105 height 22
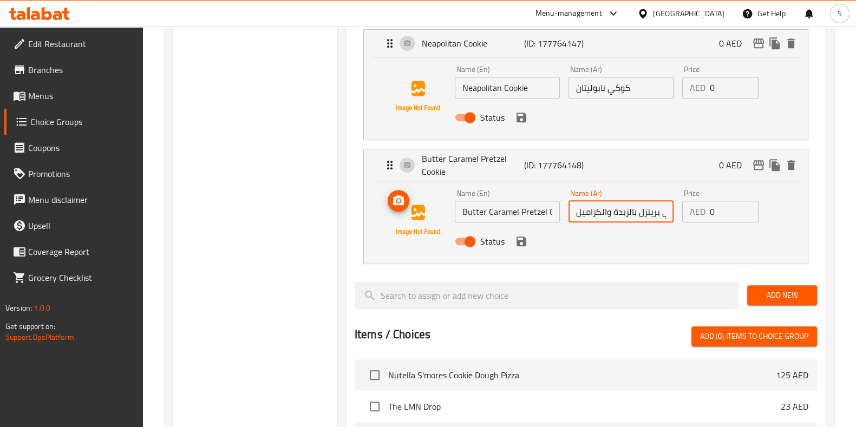
scroll to position [609, 0]
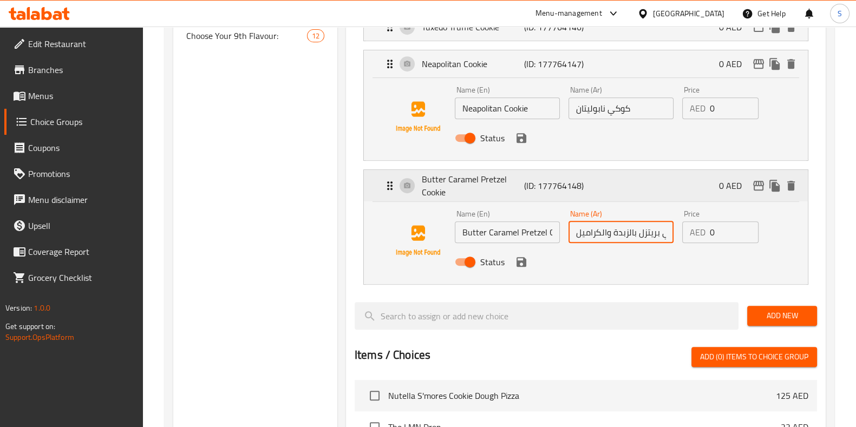
click at [390, 179] on icon "Expand" at bounding box center [389, 185] width 13 height 13
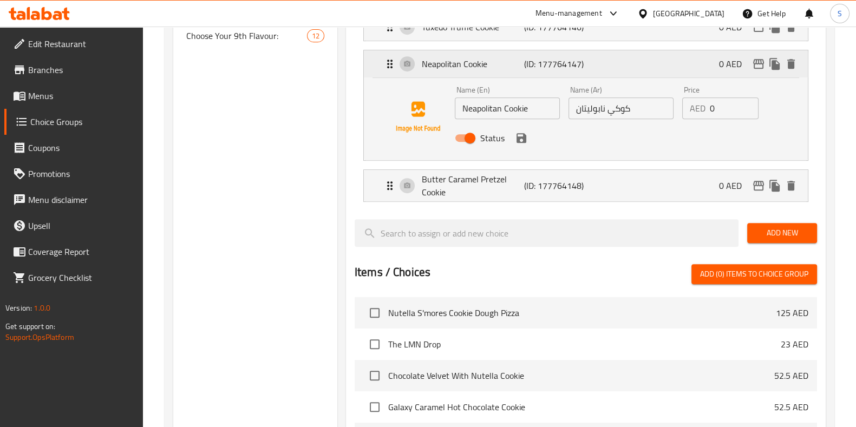
click at [431, 61] on p "Neapolitan Cookie" at bounding box center [473, 63] width 102 height 13
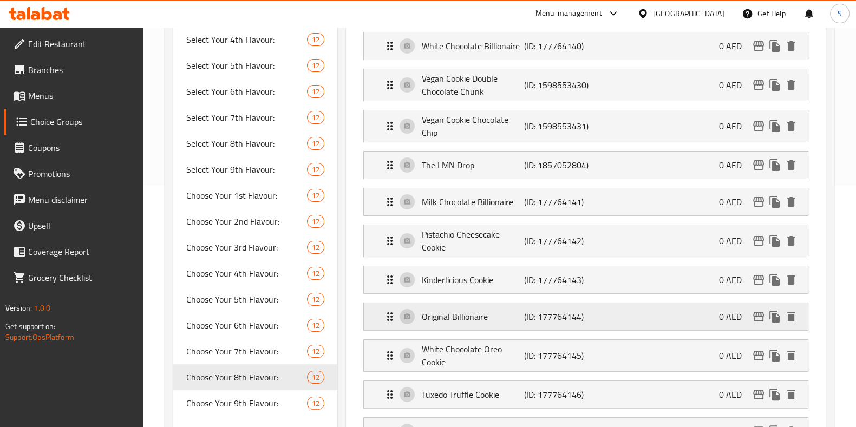
scroll to position [270, 0]
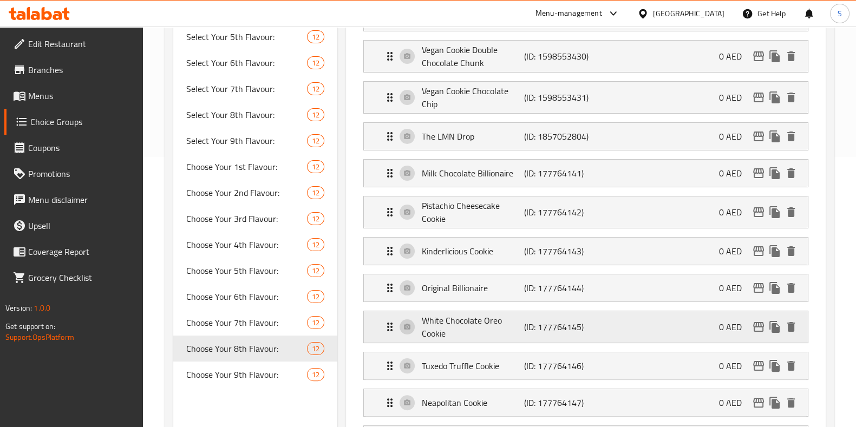
click at [494, 338] on div "White Chocolate Oreo Cookie (ID: 177764145) 0 AED" at bounding box center [589, 326] width 412 height 31
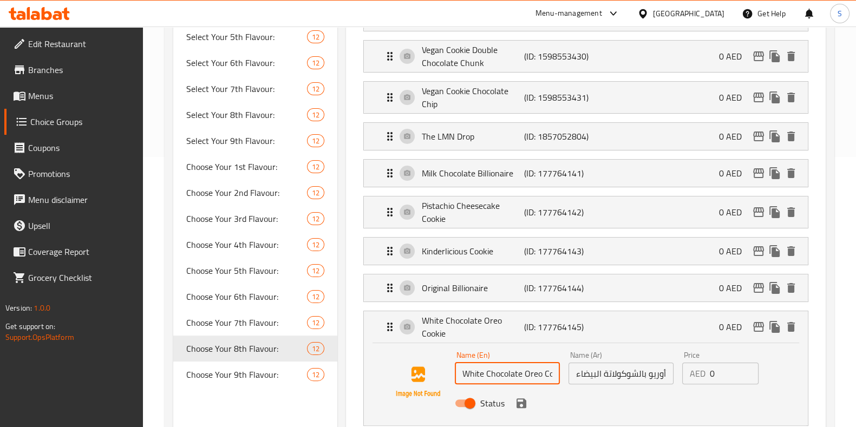
click at [505, 372] on input "White Chocolate Oreo Cookie" at bounding box center [507, 374] width 105 height 22
click at [505, 373] on input "White Chocolate Oreo Cookie" at bounding box center [507, 374] width 105 height 22
click at [633, 371] on input "كوكي أوريو بالشوكولاتة البيضاء" at bounding box center [621, 374] width 105 height 22
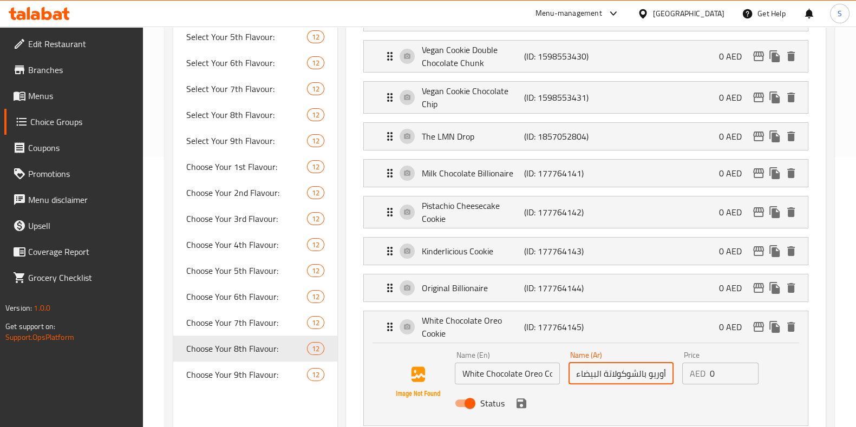
click at [631, 370] on input "كوكي أوريو بالشوكولاتة البيضاء" at bounding box center [621, 374] width 105 height 22
click at [631, 369] on input "كوكي أوريو بالشوكولاتة البيضاء" at bounding box center [621, 374] width 105 height 22
click at [630, 369] on input "كوكي أوريو بالشوكولاتة البيضاء" at bounding box center [621, 374] width 105 height 22
